Goal: Task Accomplishment & Management: Use online tool/utility

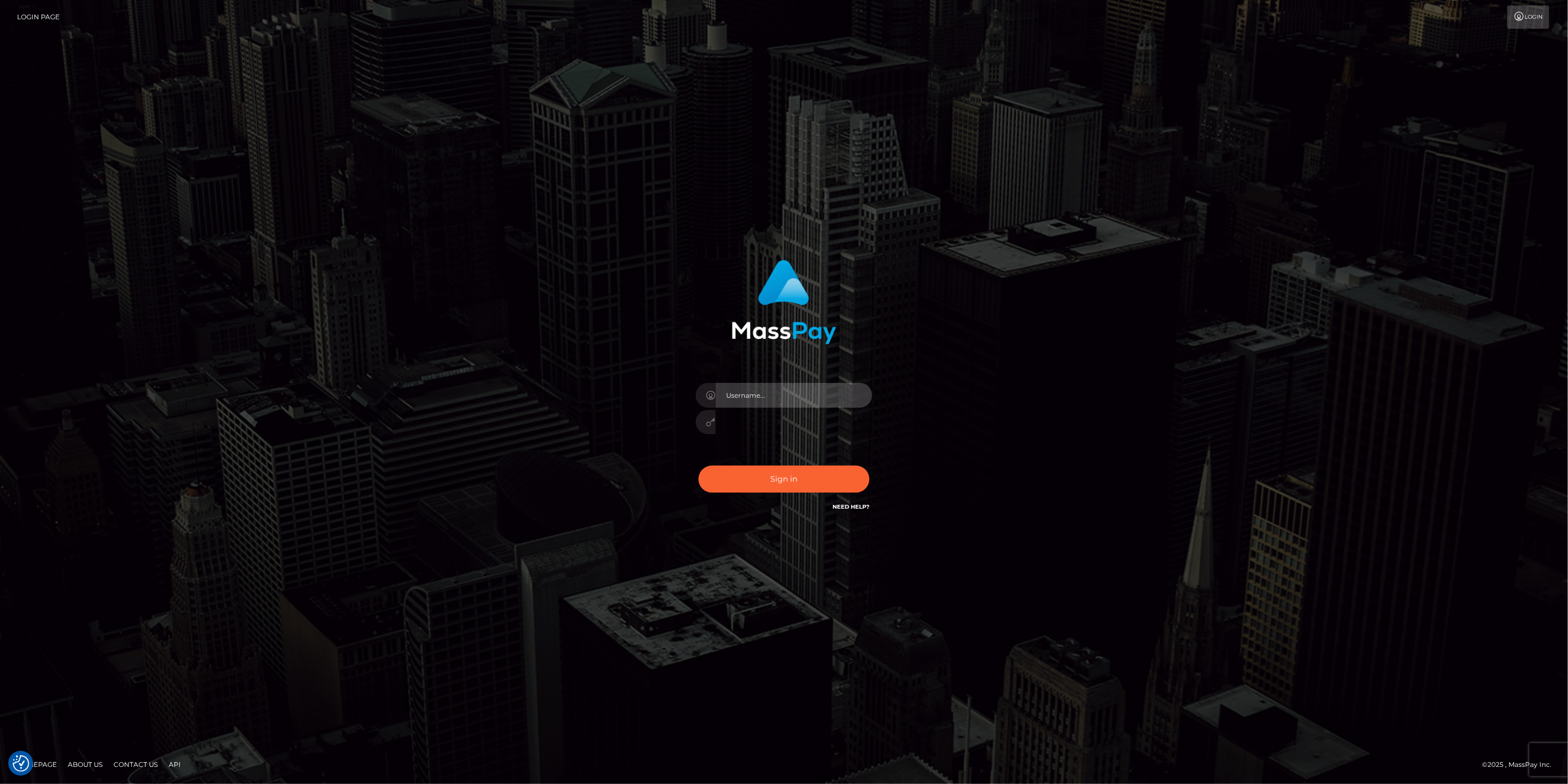
click at [865, 394] on input "text" at bounding box center [794, 395] width 157 height 25
type input "dfallu2"
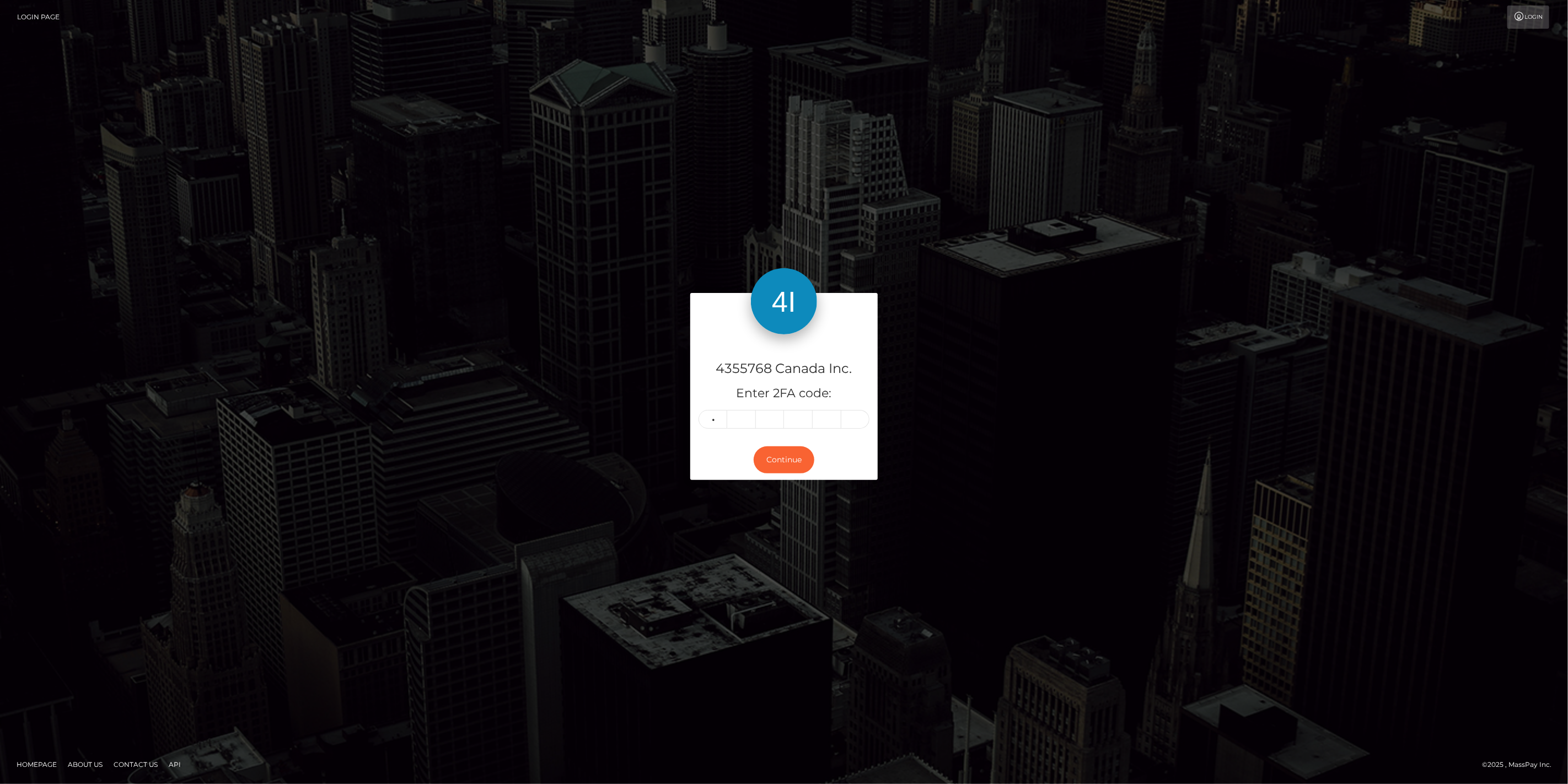
type input "3"
type input "7"
type input "4"
type input "2"
type input "0"
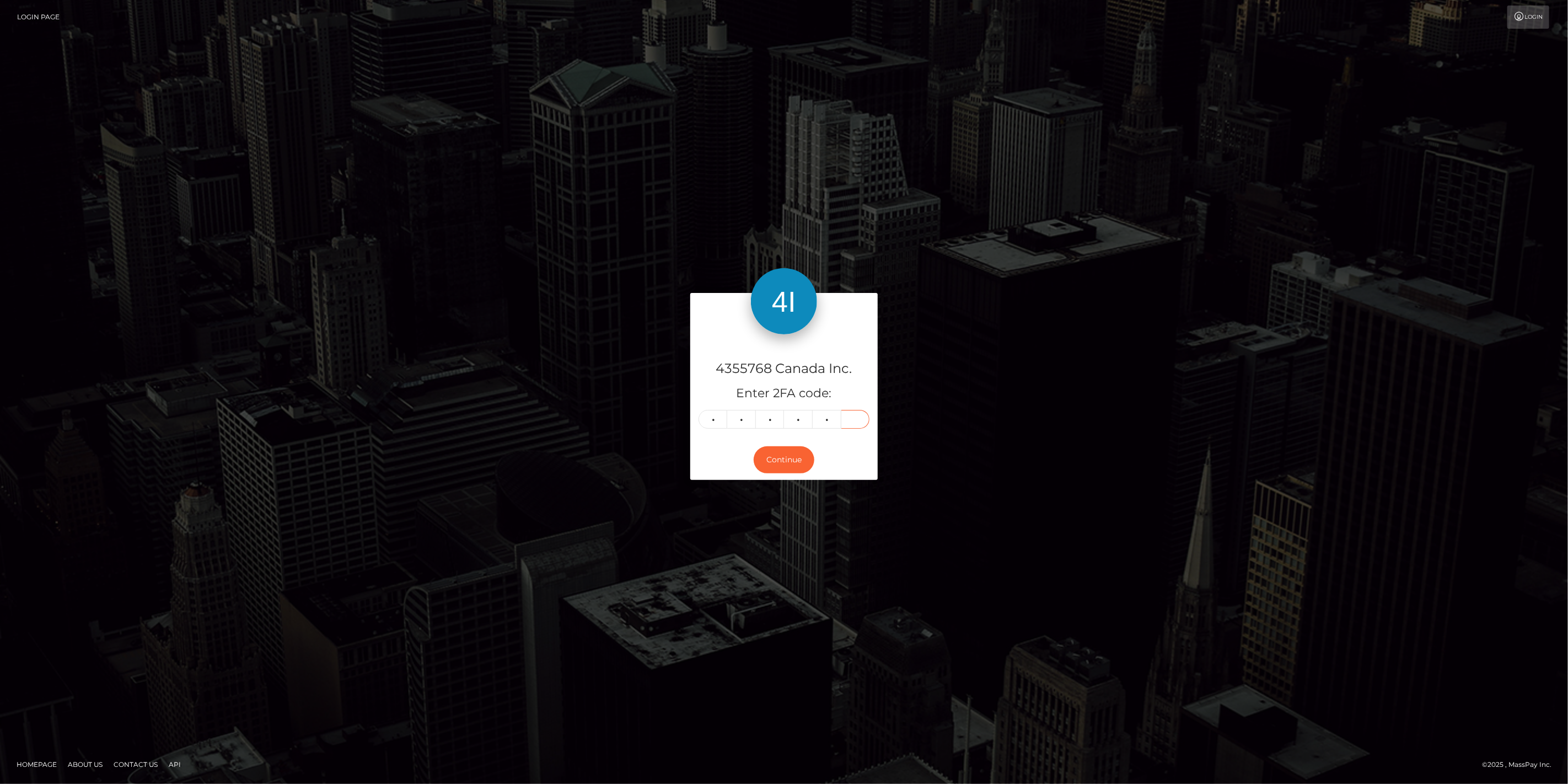
type input "9"
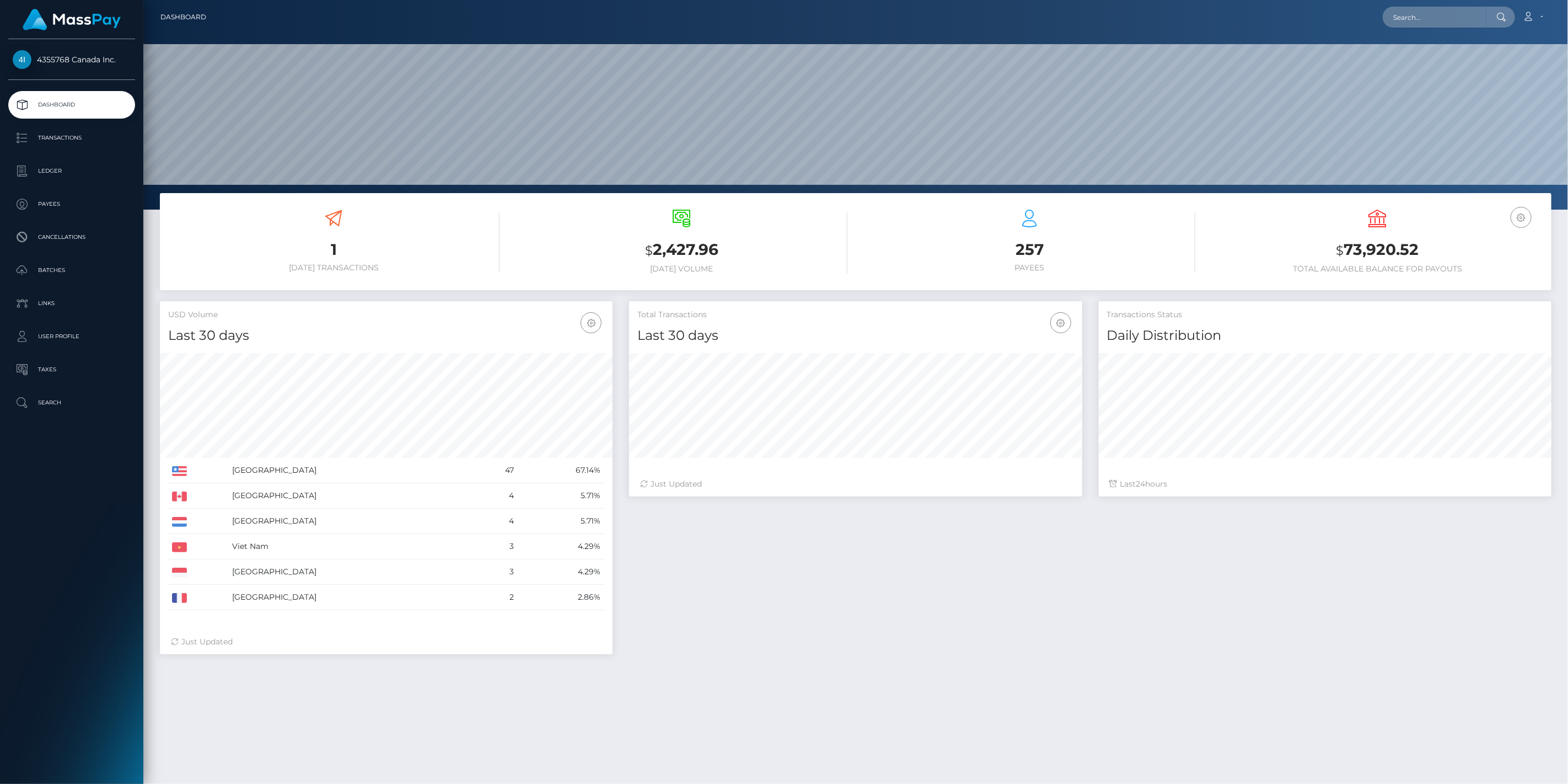
scroll to position [195, 453]
click at [77, 271] on p "Batches" at bounding box center [72, 270] width 118 height 16
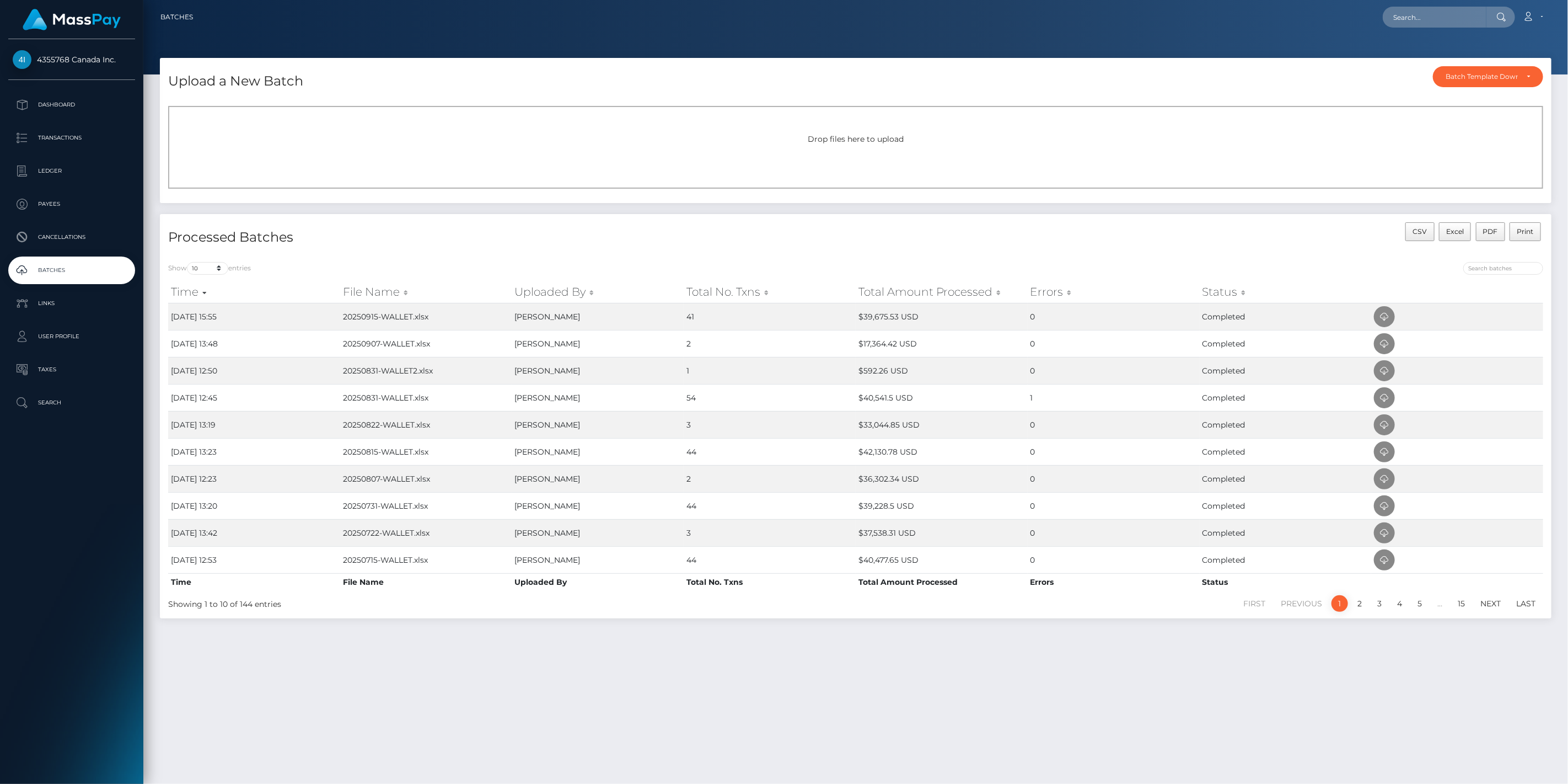
click at [856, 136] on span "Drop files here to upload" at bounding box center [856, 139] width 96 height 10
